Goal: Task Accomplishment & Management: Use online tool/utility

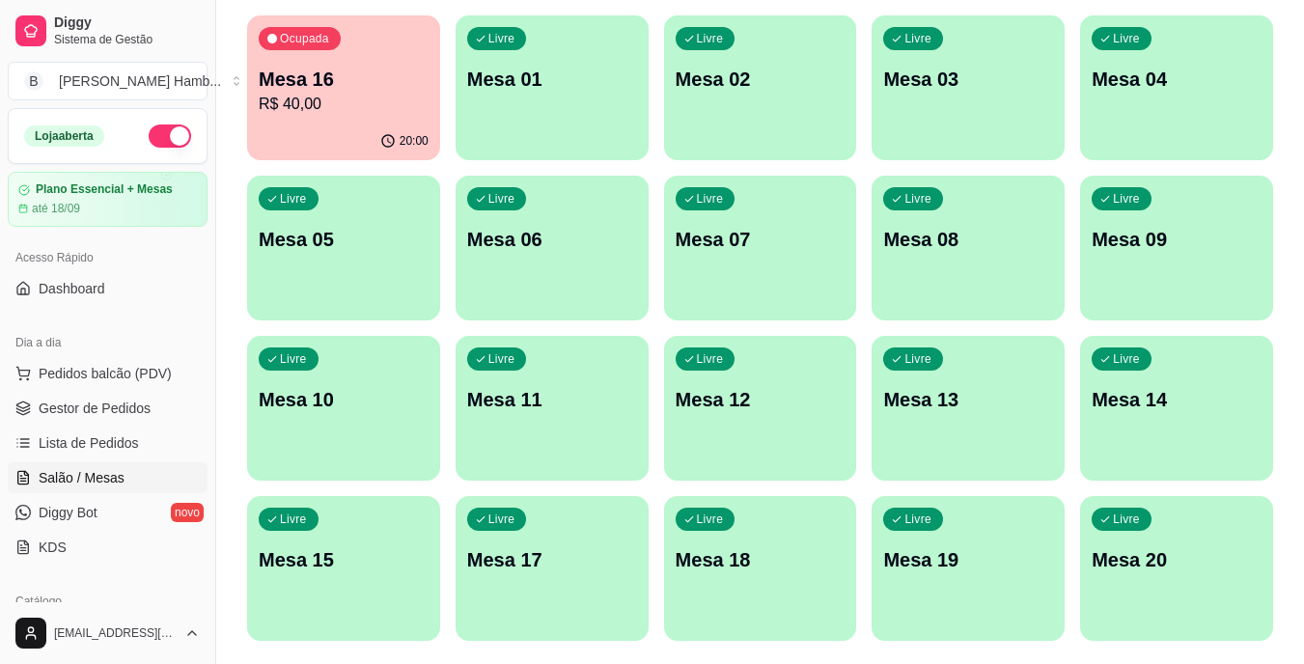
scroll to position [248, 0]
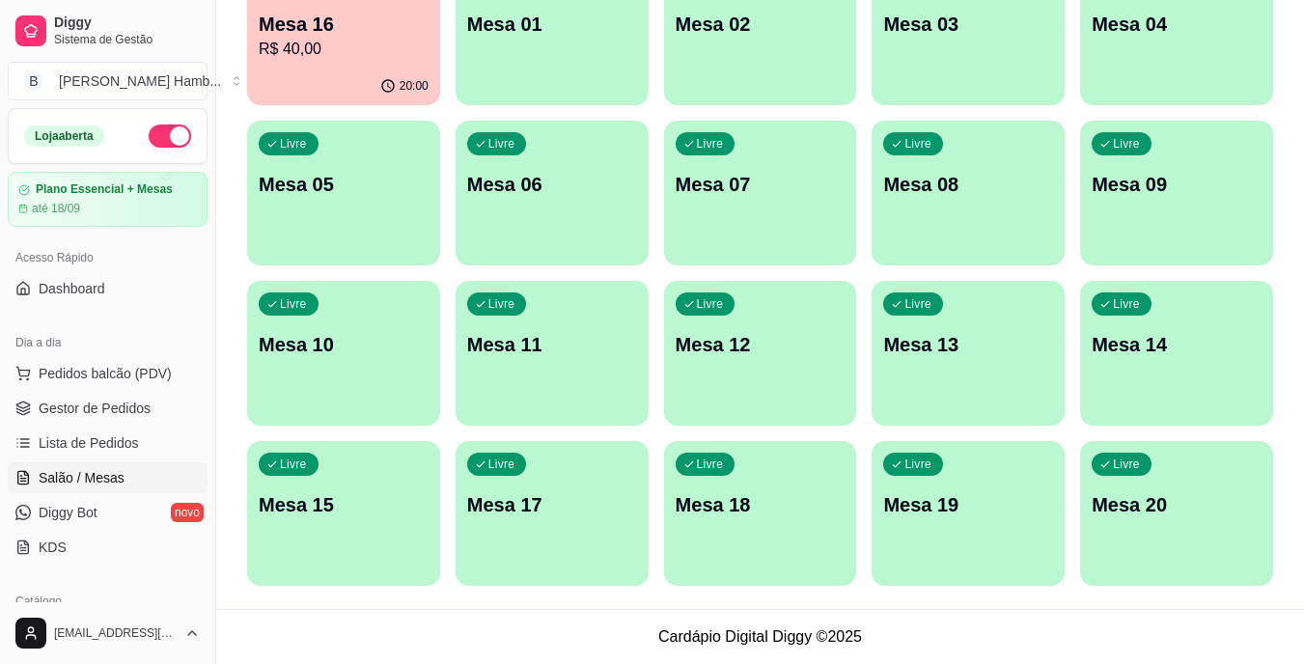
click at [415, 73] on div "20:00" at bounding box center [343, 87] width 193 height 38
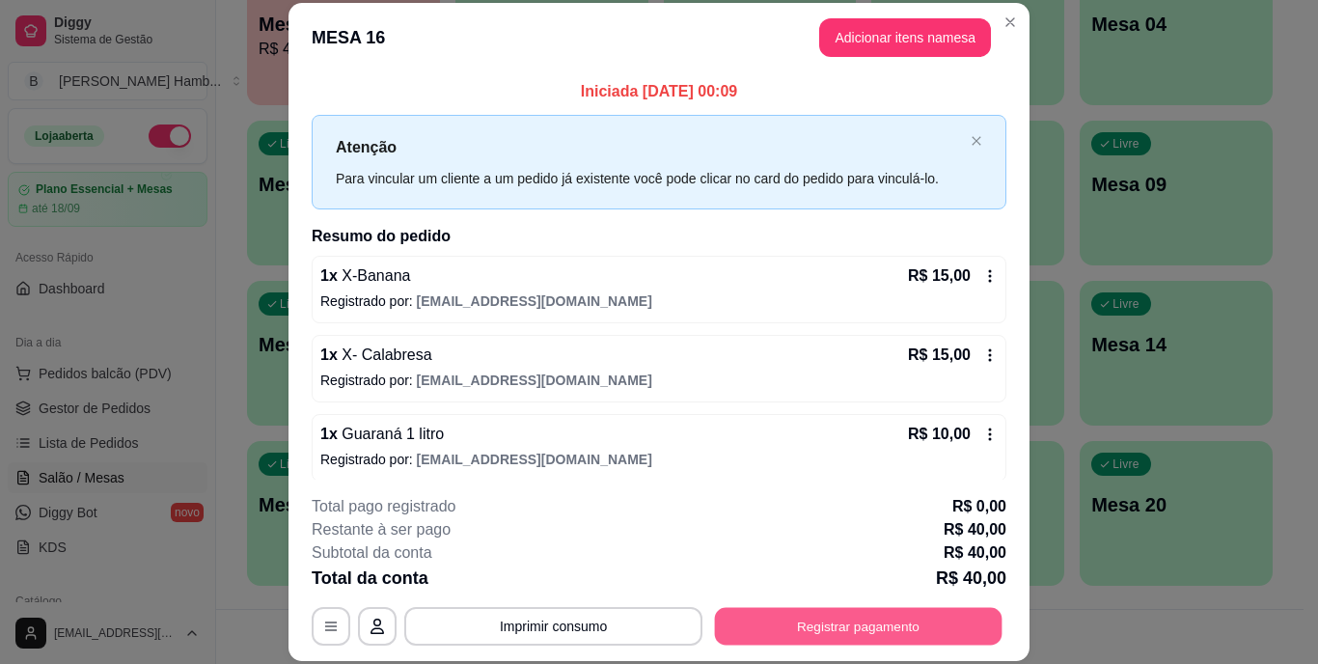
click at [892, 625] on button "Registrar pagamento" at bounding box center [859, 626] width 288 height 38
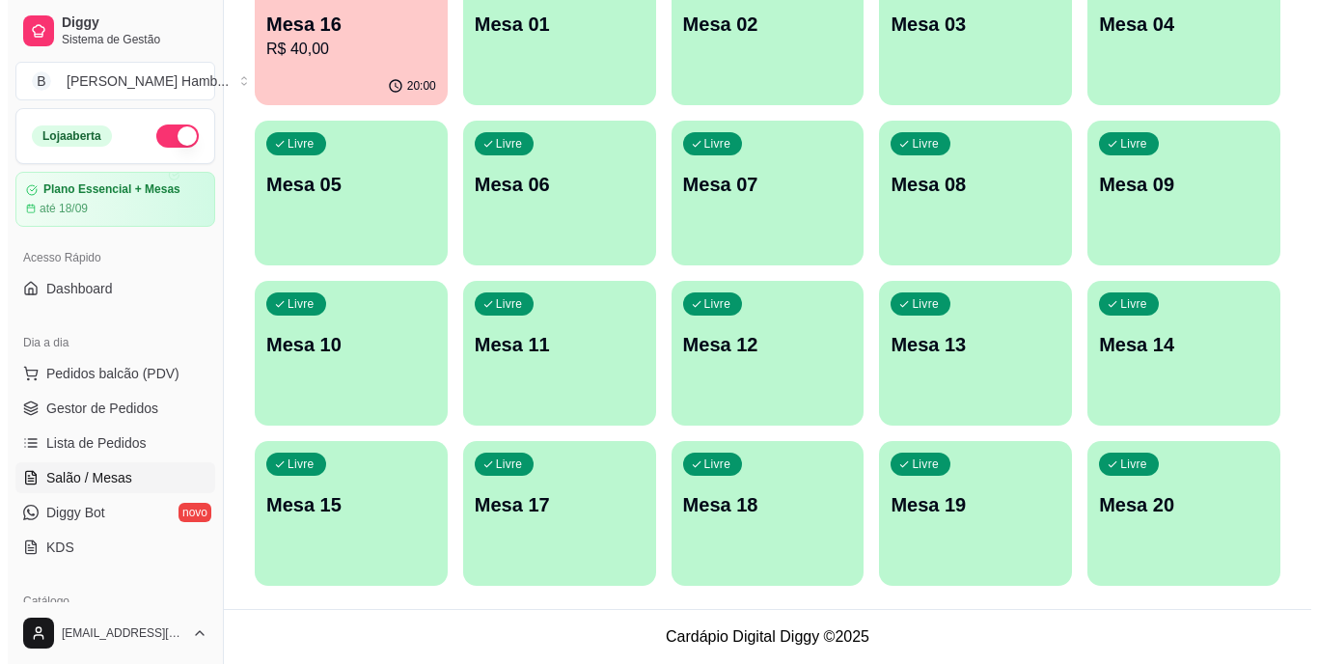
scroll to position [55, 0]
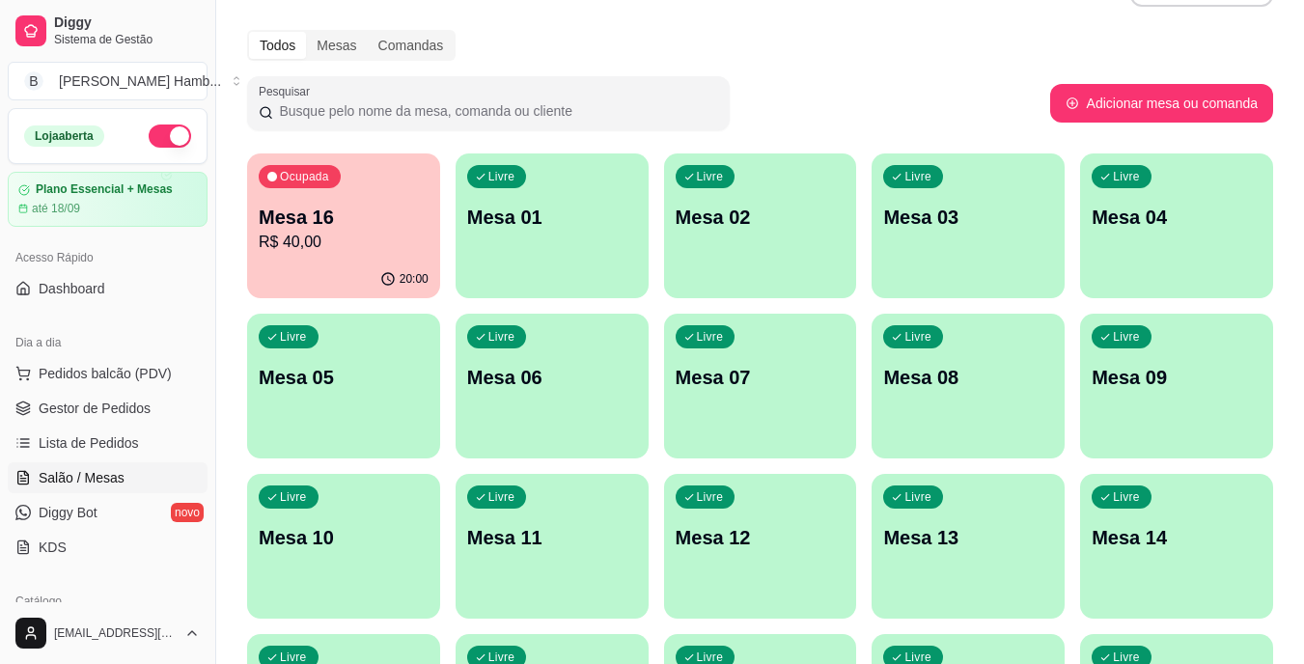
click at [1114, 387] on p "Mesa 09" at bounding box center [1176, 377] width 170 height 27
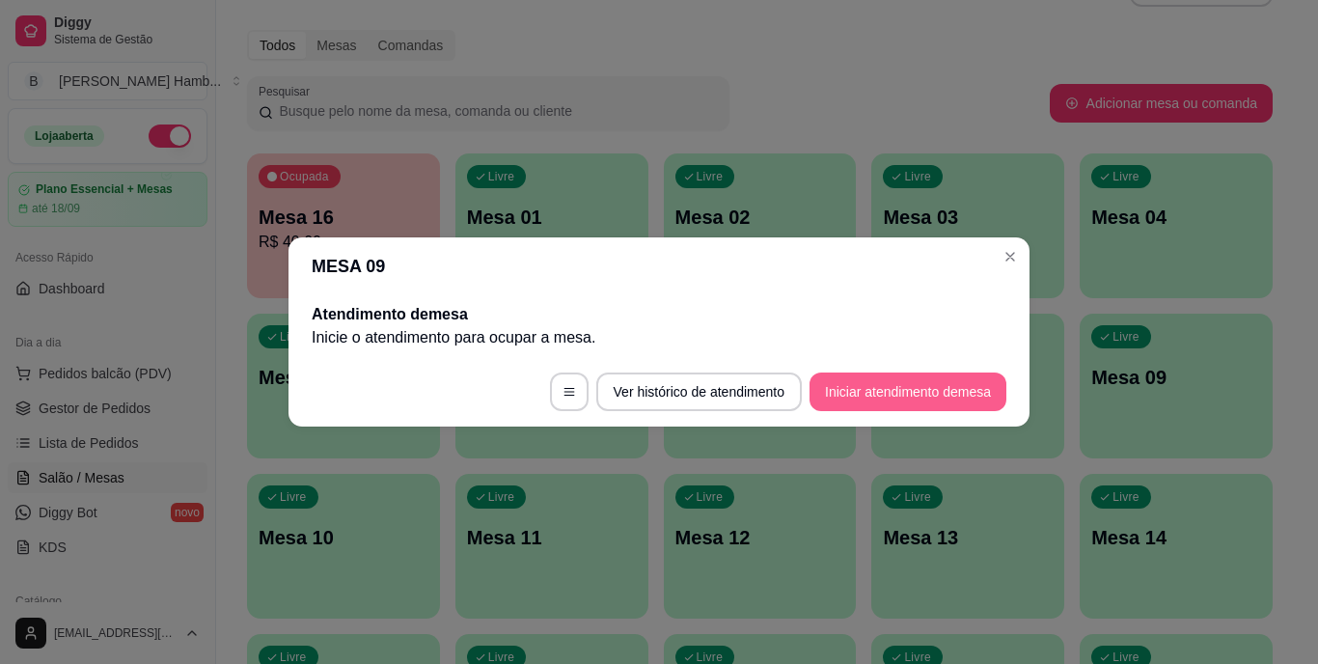
click at [870, 400] on button "Iniciar atendimento de mesa" at bounding box center [908, 391] width 197 height 39
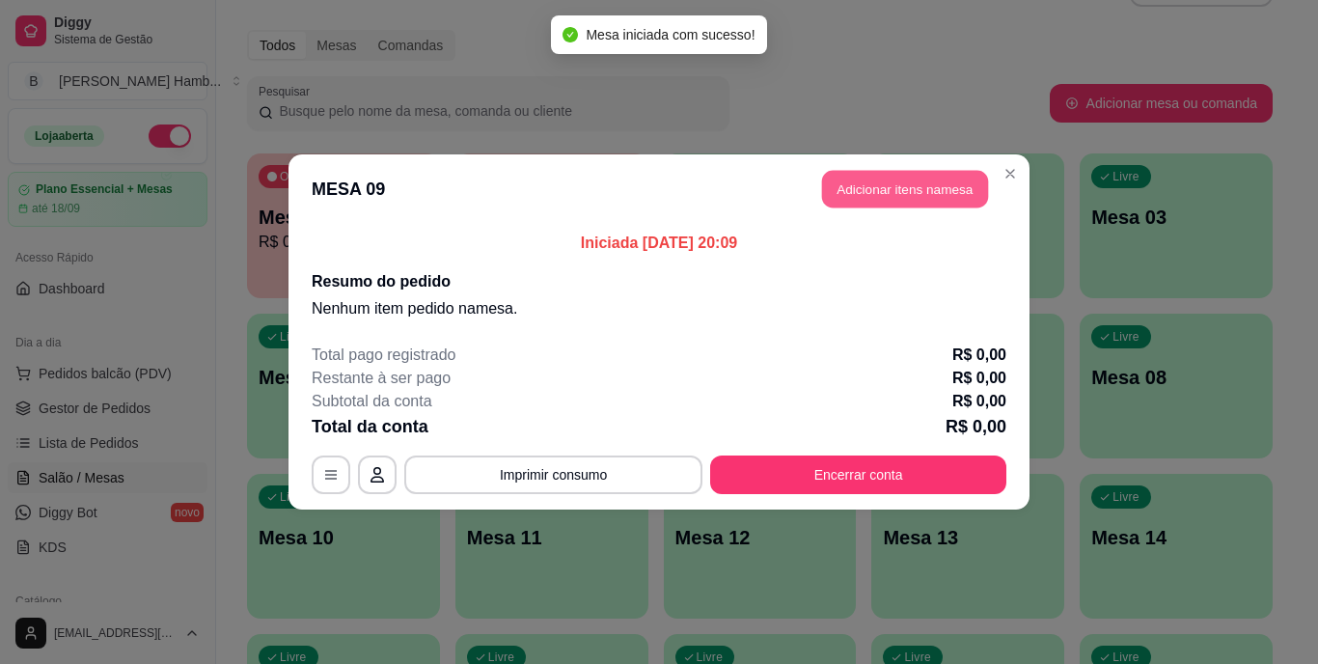
click at [909, 184] on button "Adicionar itens na mesa" at bounding box center [905, 190] width 166 height 38
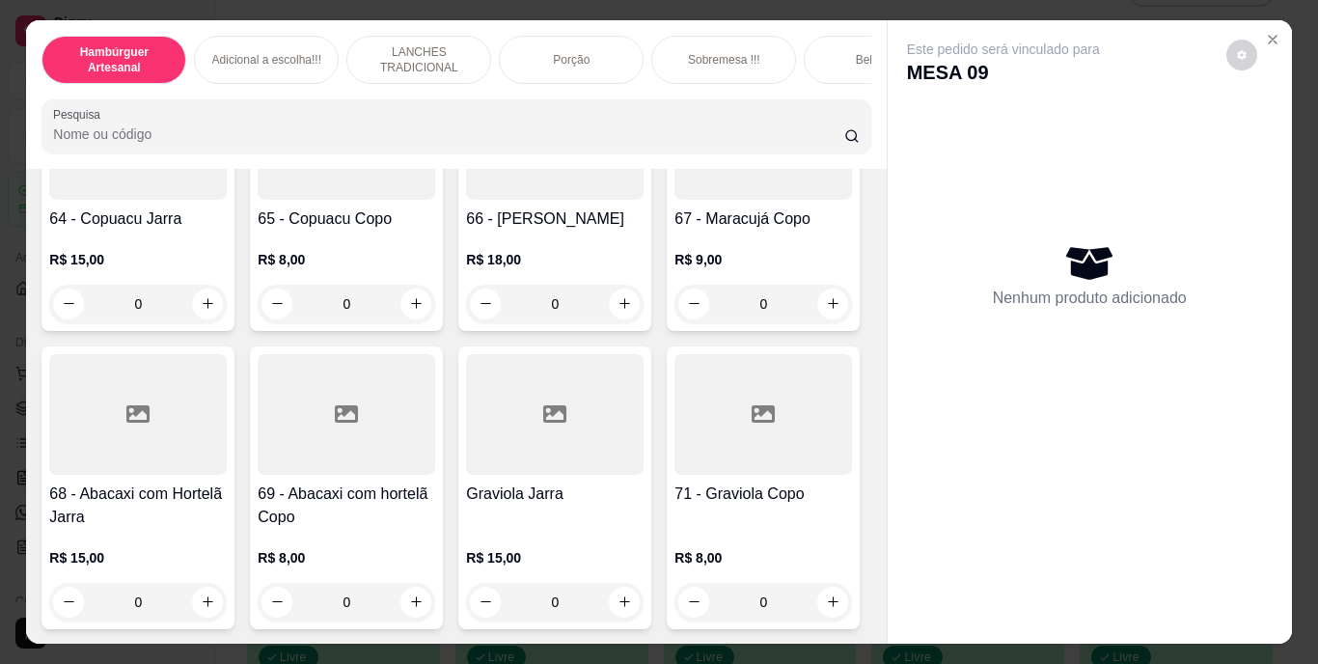
scroll to position [6466, 0]
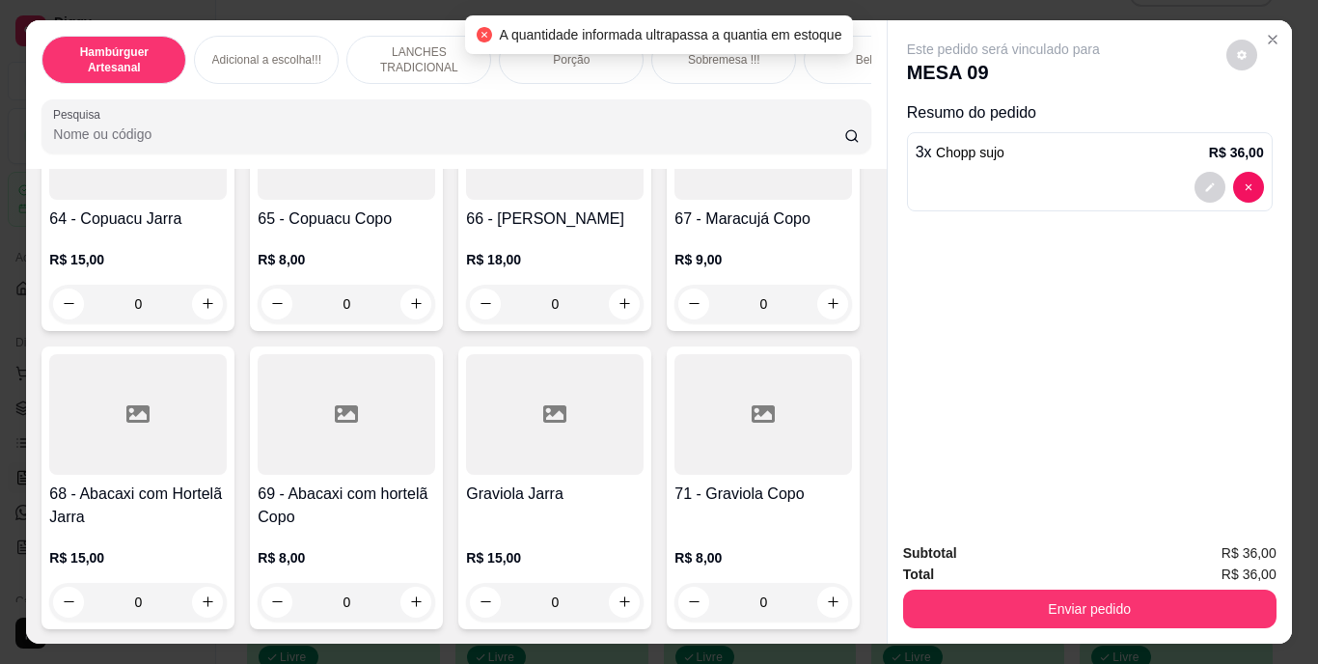
scroll to position [5983, 0]
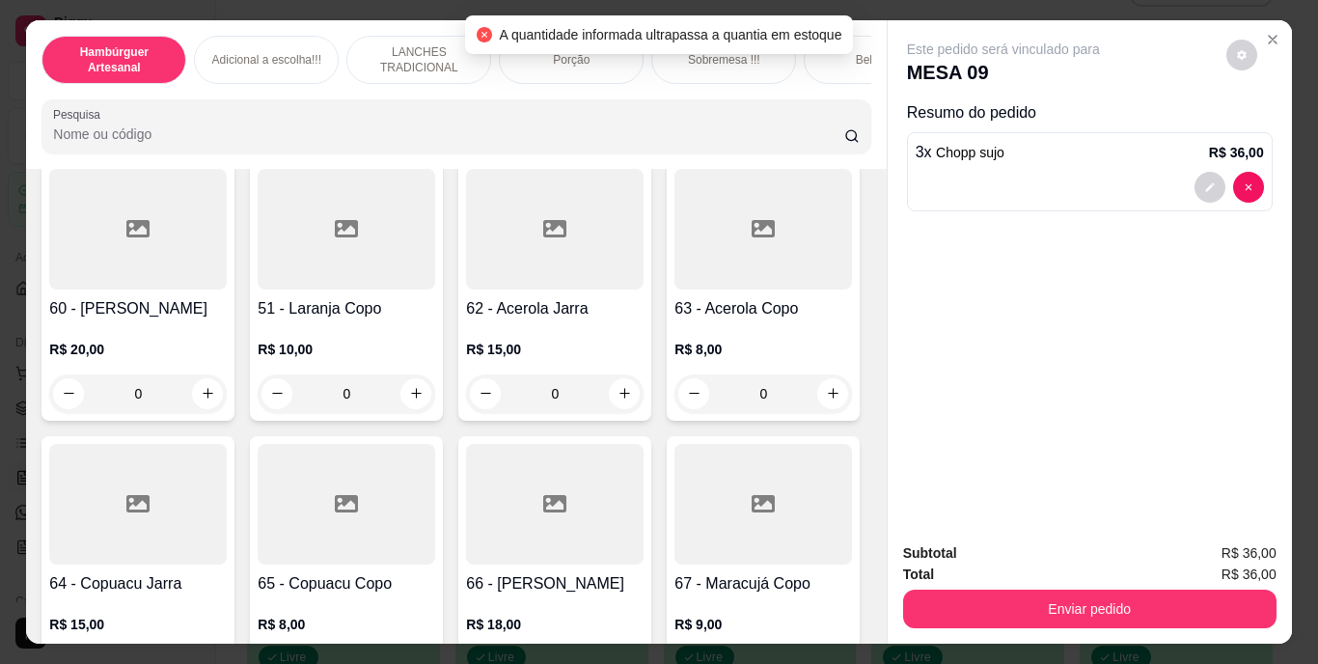
drag, startPoint x: 826, startPoint y: 365, endPoint x: 847, endPoint y: 376, distance: 24.2
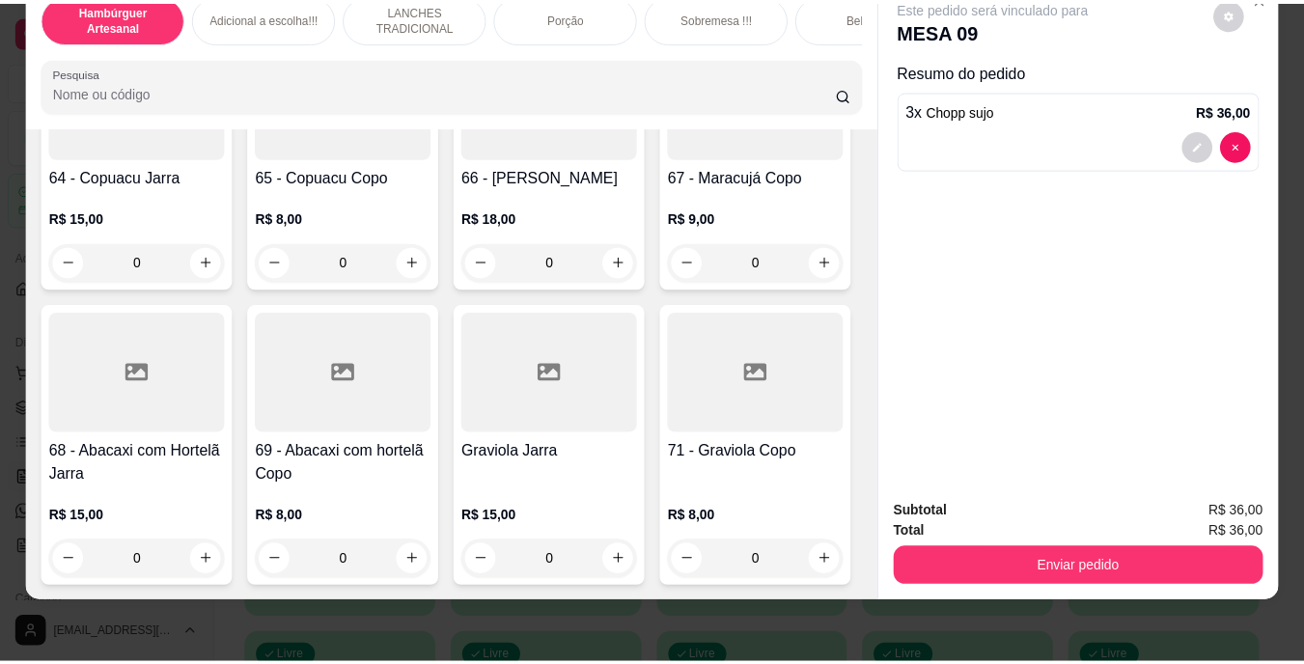
scroll to position [6550, 0]
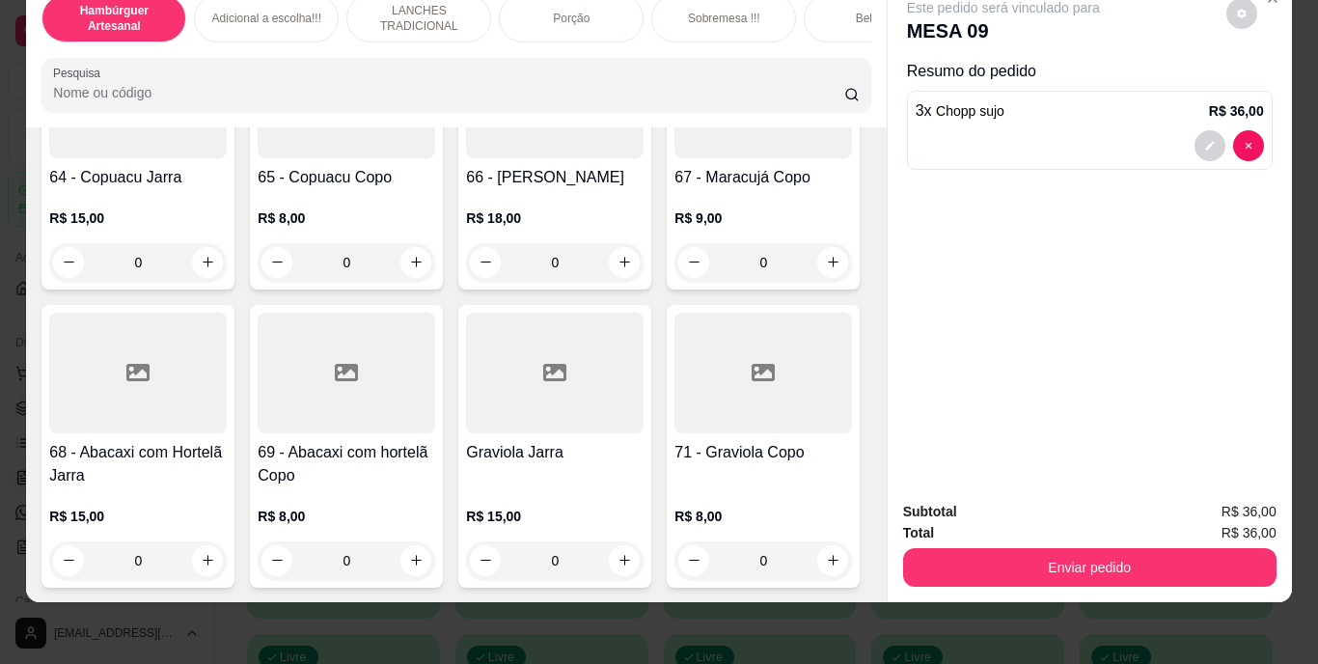
type input "4"
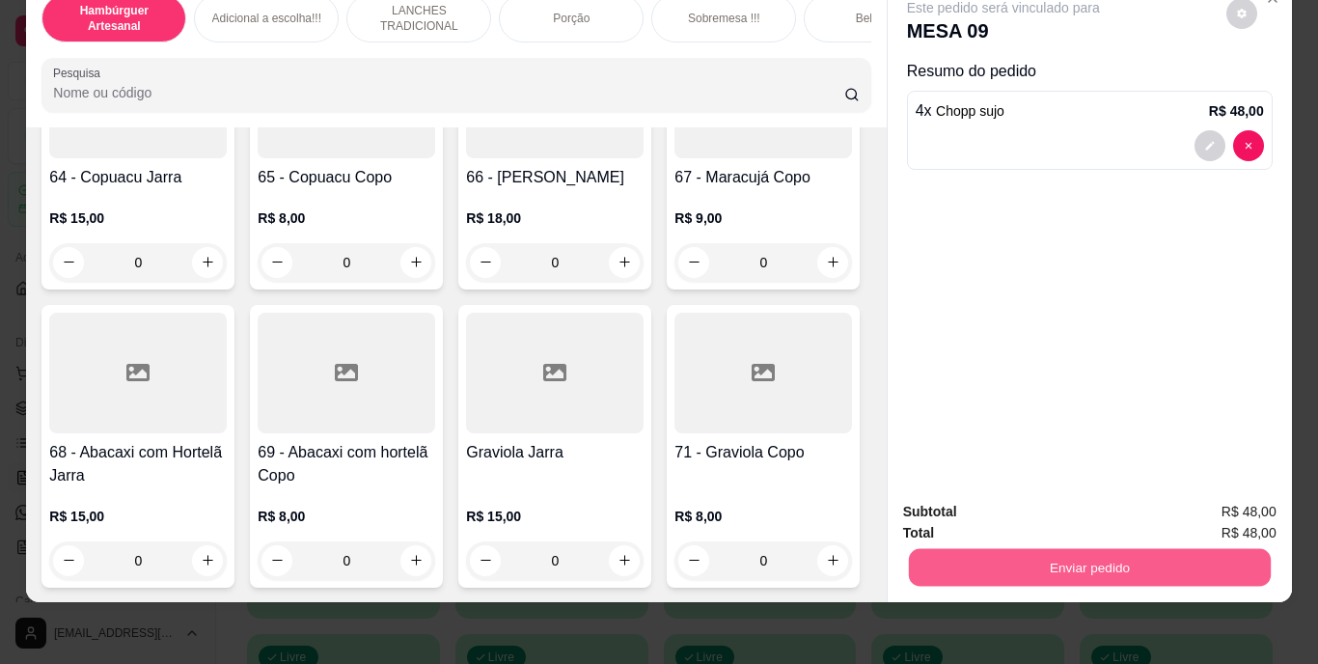
click at [1064, 549] on button "Enviar pedido" at bounding box center [1089, 568] width 362 height 38
click at [1082, 495] on button "Não registrar e enviar pedido" at bounding box center [1022, 505] width 201 height 37
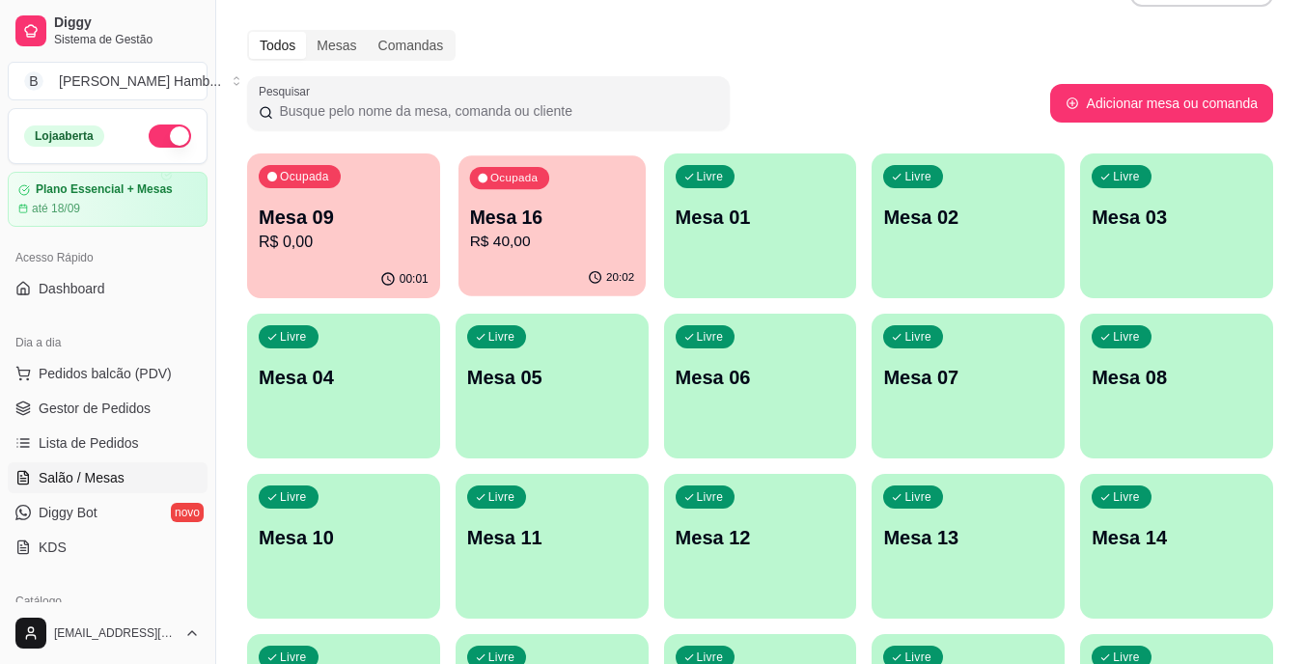
click at [507, 226] on p "Mesa 16" at bounding box center [551, 218] width 165 height 26
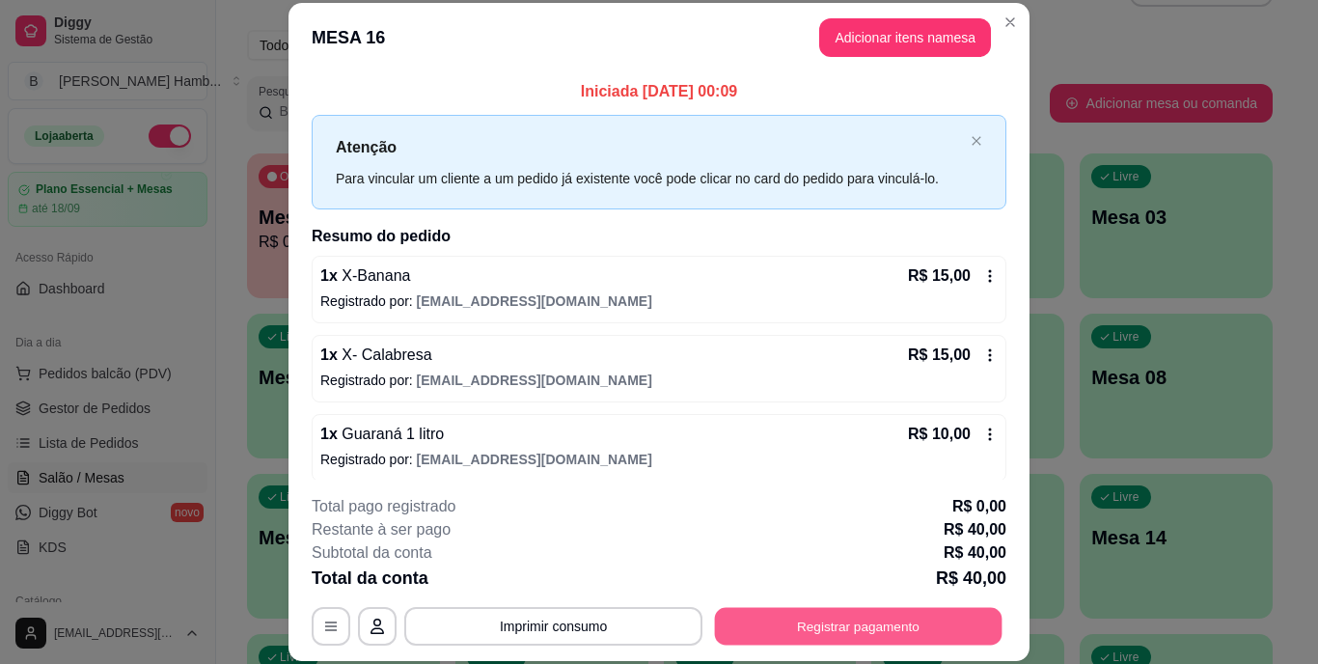
click at [828, 631] on button "Registrar pagamento" at bounding box center [859, 626] width 288 height 38
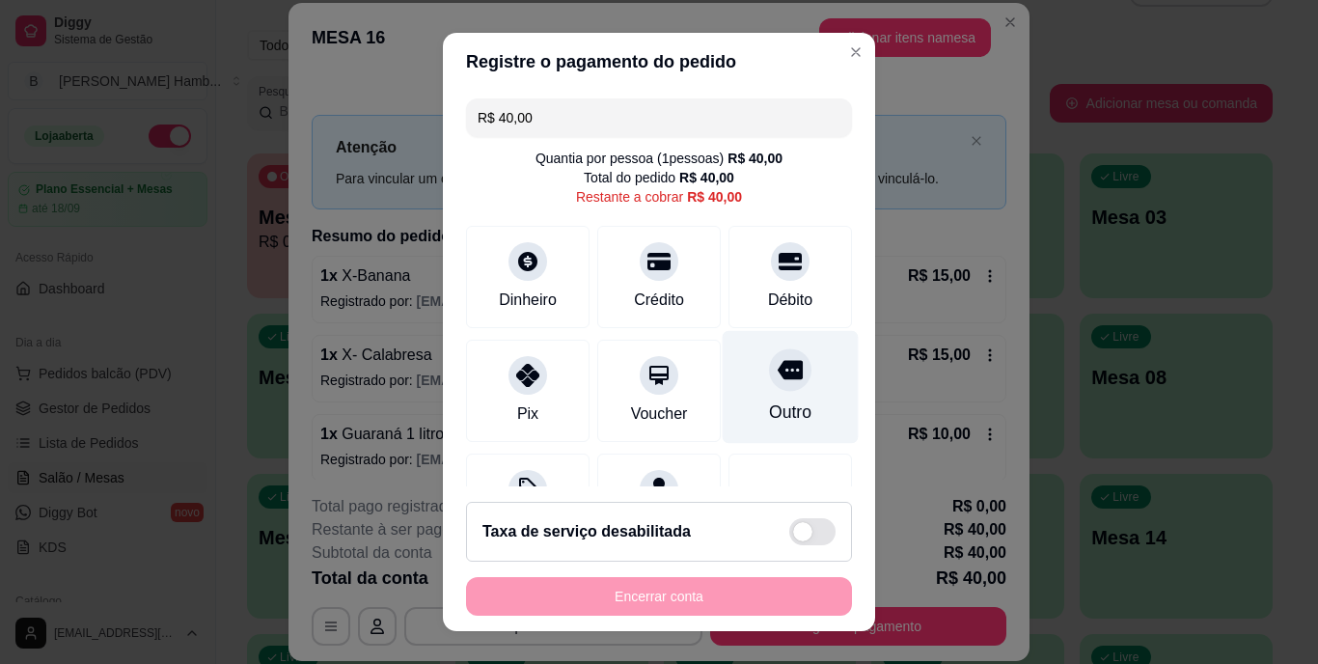
click at [769, 384] on div at bounding box center [790, 370] width 42 height 42
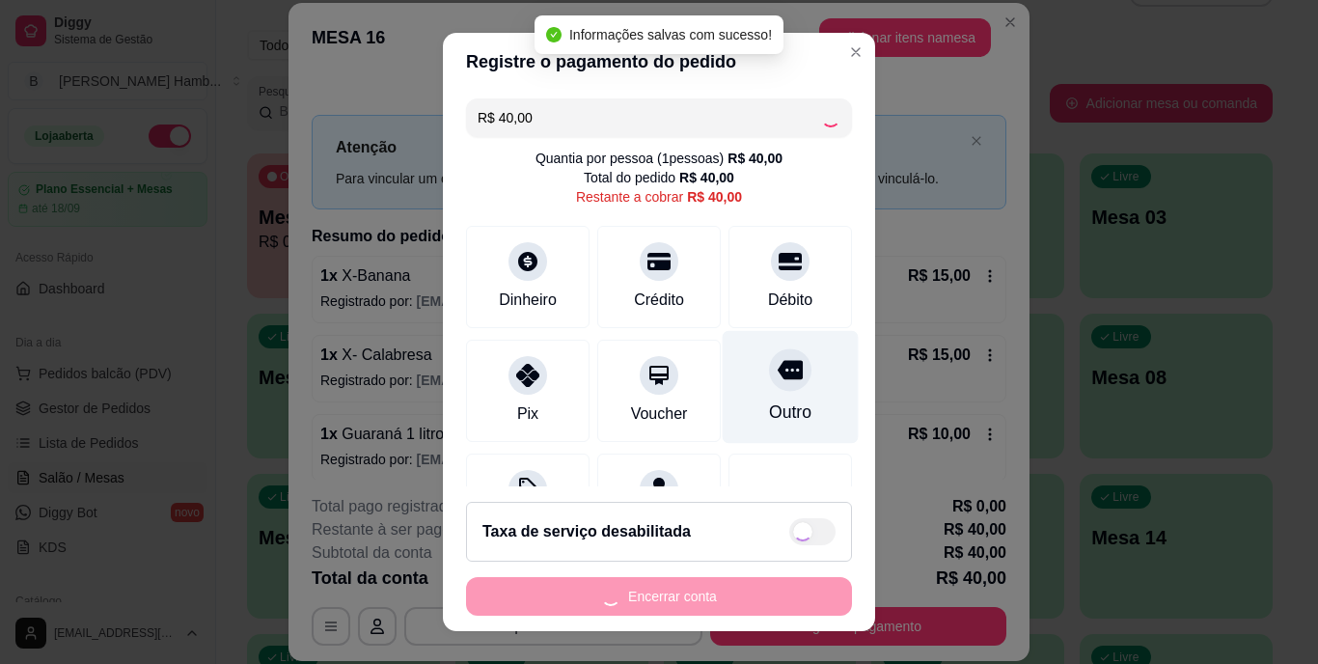
type input "R$ 0,00"
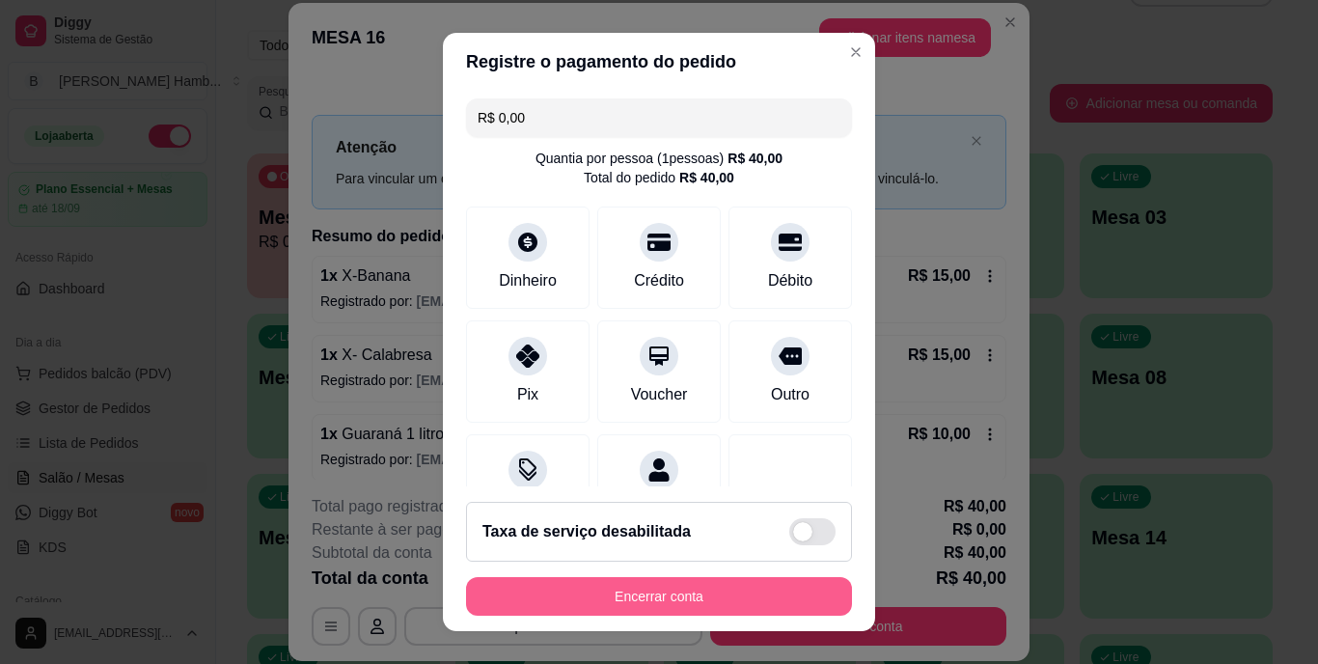
click at [605, 599] on button "Encerrar conta" at bounding box center [659, 596] width 386 height 39
